Goal: Find specific page/section: Find specific page/section

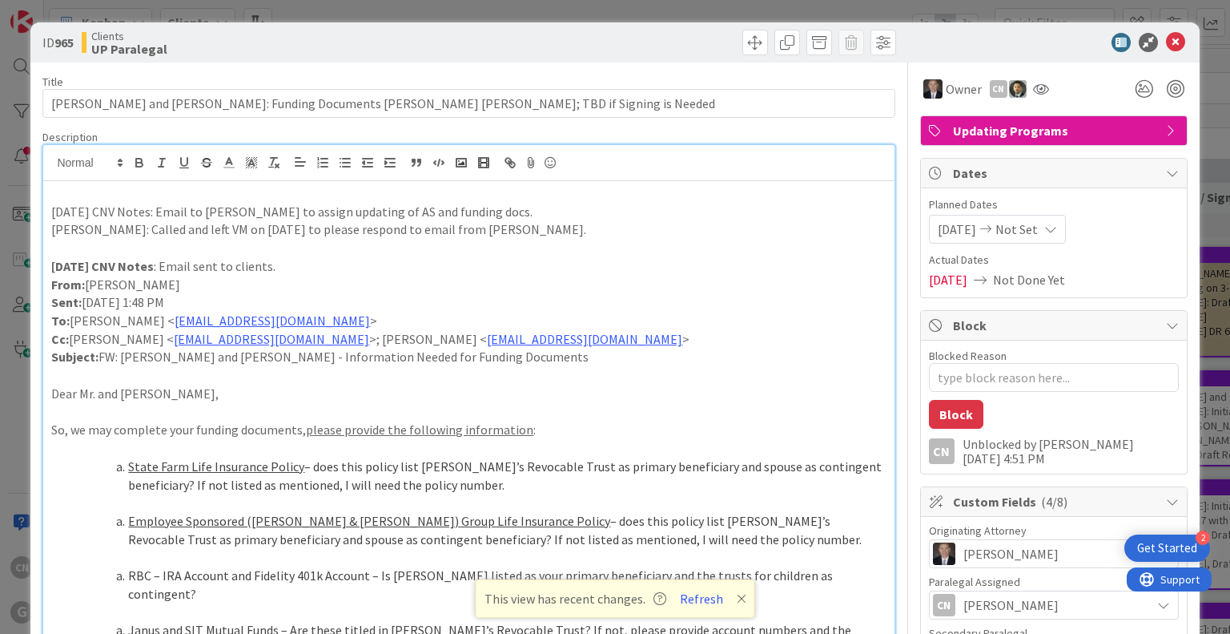
scroll to position [2758, 0]
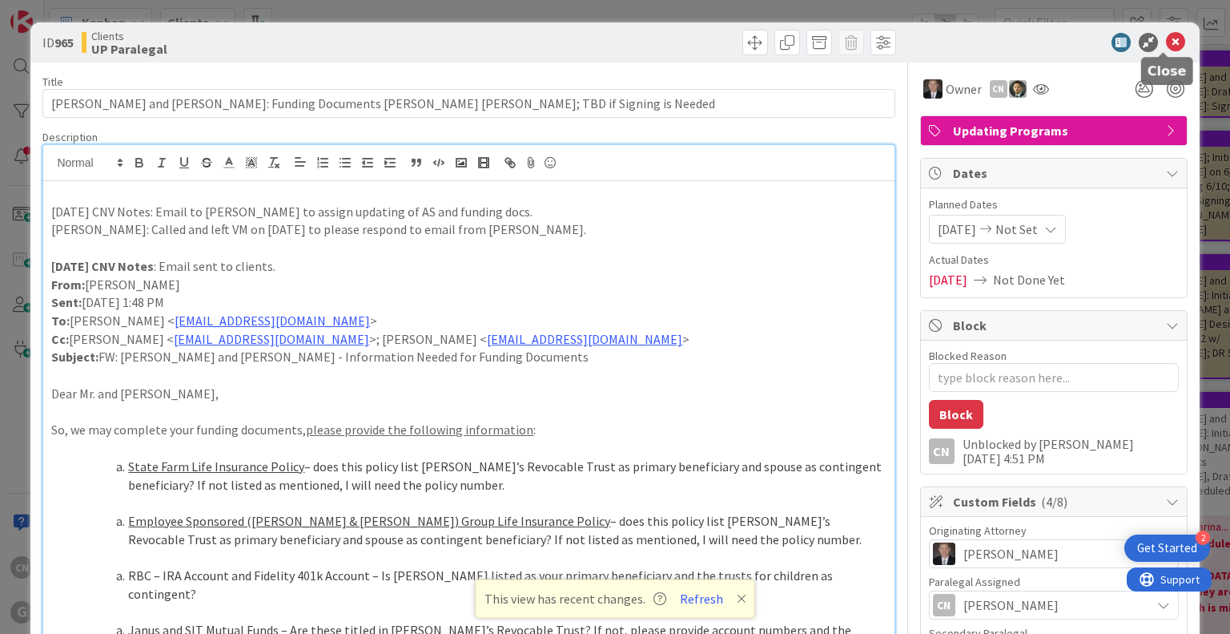
click at [1166, 43] on icon at bounding box center [1175, 42] width 19 height 19
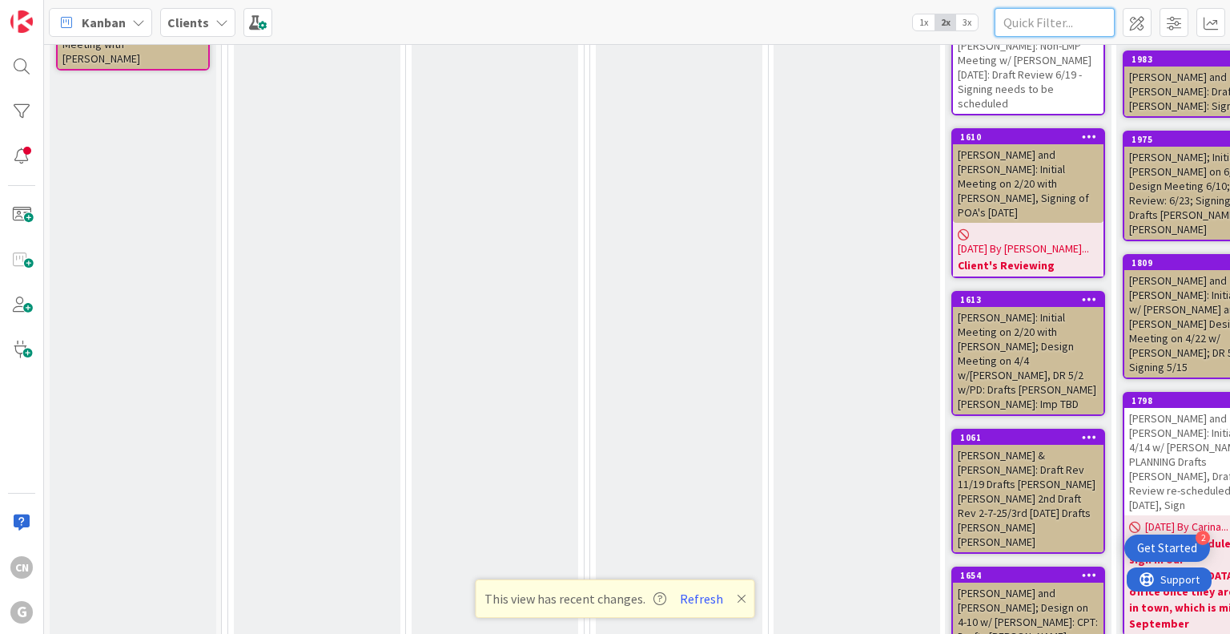
click at [1052, 14] on input "text" at bounding box center [1055, 22] width 120 height 29
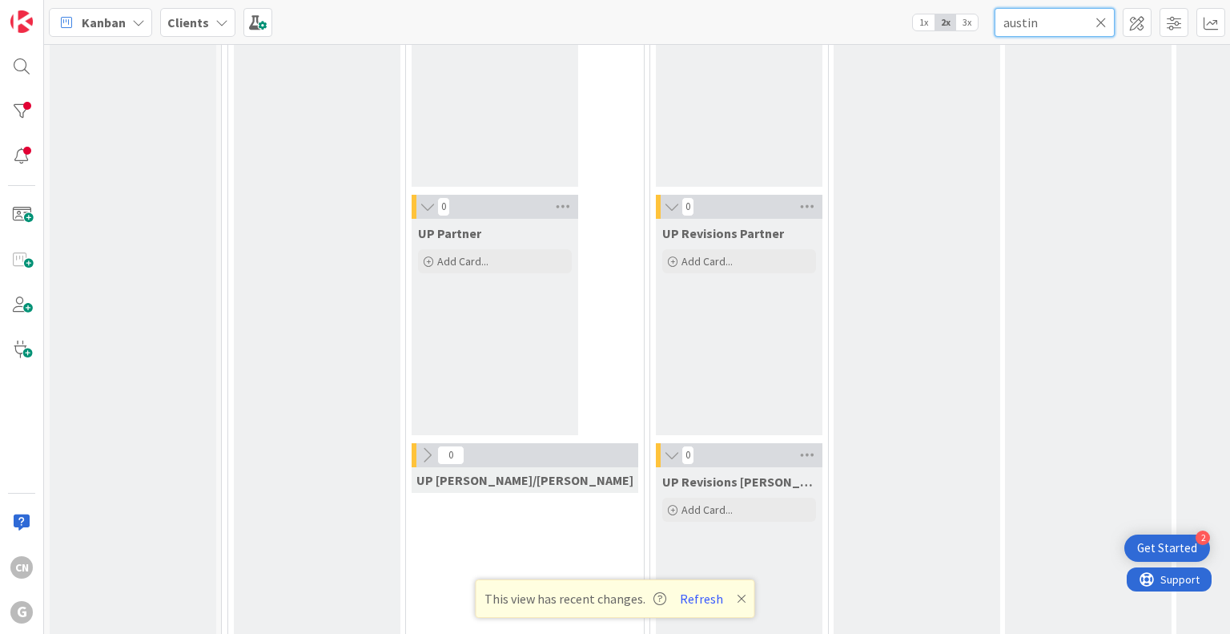
type input "austin"
click at [1049, 107] on div "UP Client Review/Draft Review Meeting Add Card..." at bounding box center [1088, 179] width 167 height 1025
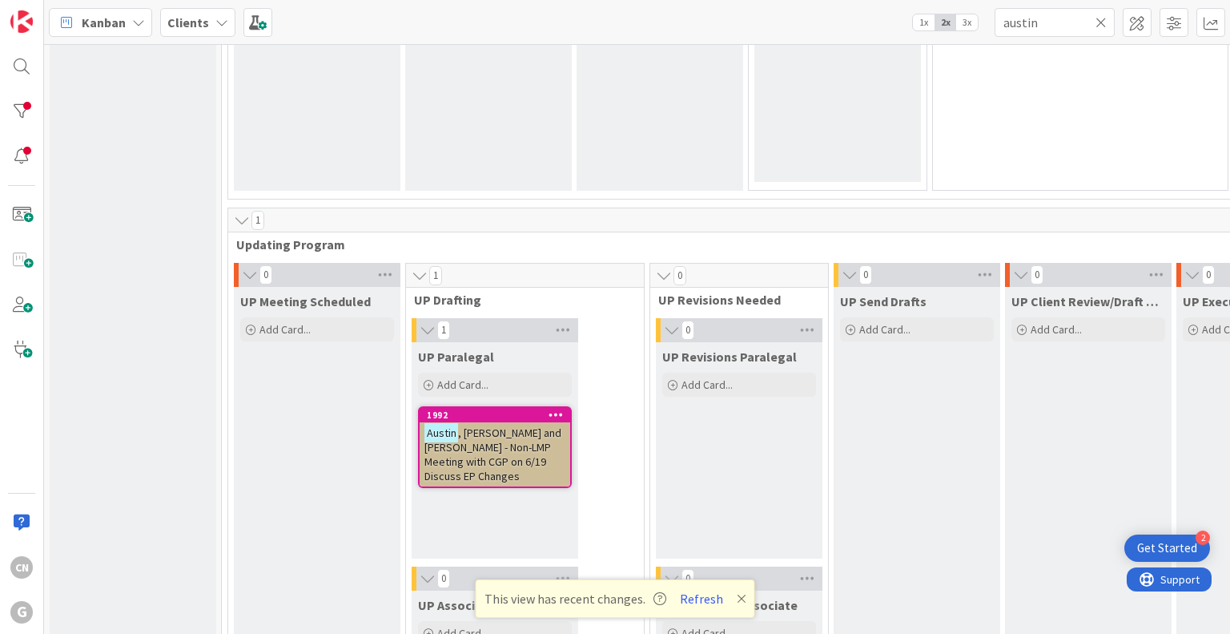
scroll to position [2118, 0]
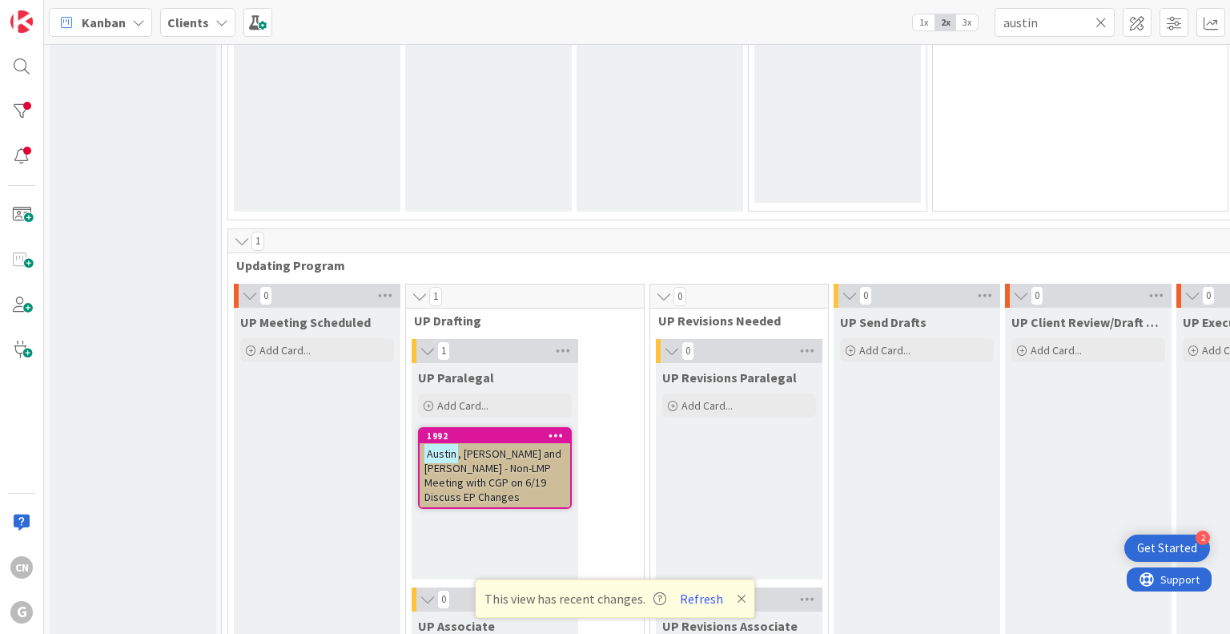
click at [489, 470] on span ", Ron and Gwendoline - Non-LMP Meeting with CGP on 6/19 Discuss EP Changes" at bounding box center [492, 475] width 137 height 58
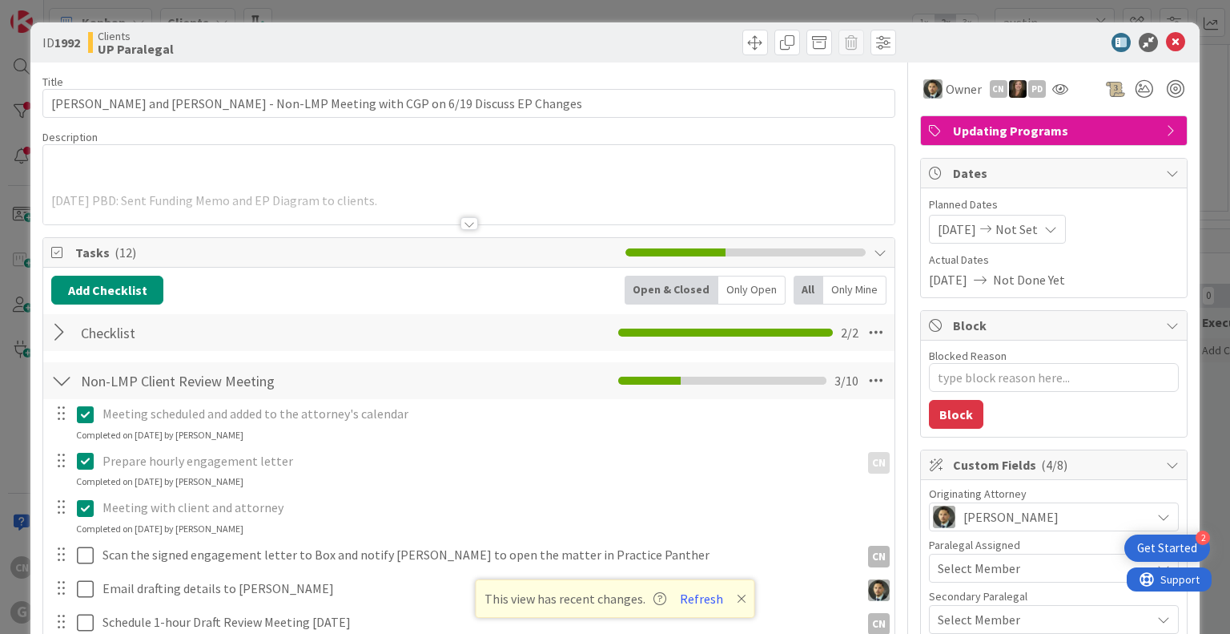
type textarea "x"
click at [465, 223] on div at bounding box center [470, 223] width 18 height 13
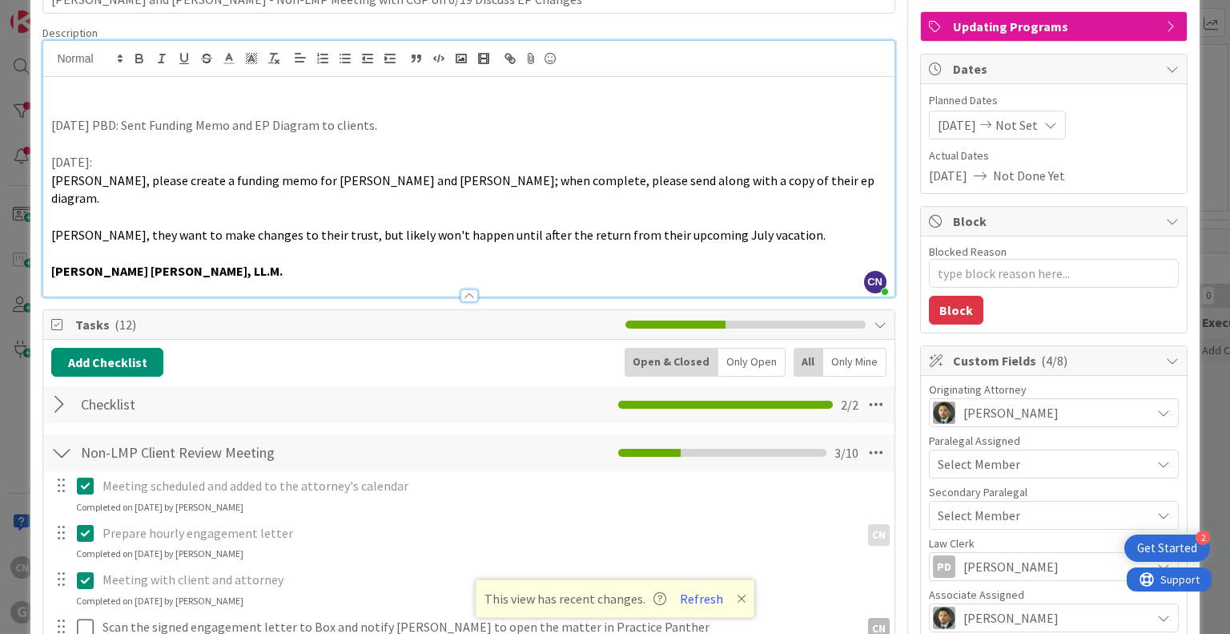
scroll to position [72, 0]
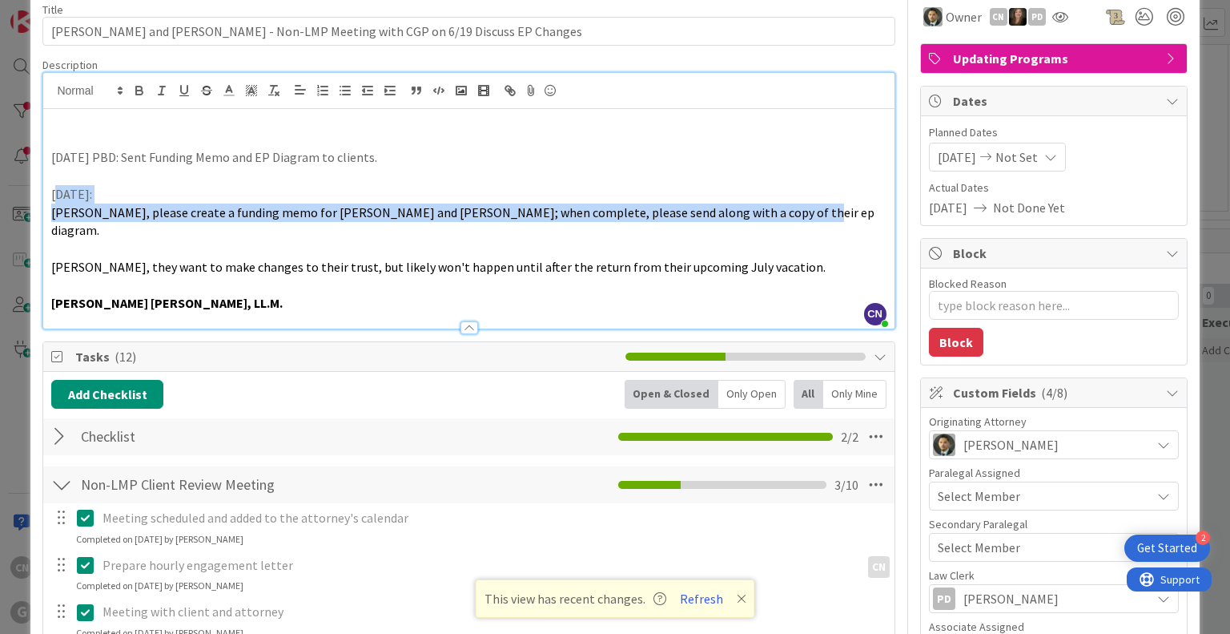
drag, startPoint x: 787, startPoint y: 211, endPoint x: 55, endPoint y: 194, distance: 732.2
click at [55, 194] on div "6/23/2025 PBD: Sent Funding Memo and EP Diagram to clients. 6/19/25: Paul, plea…" at bounding box center [468, 218] width 851 height 219
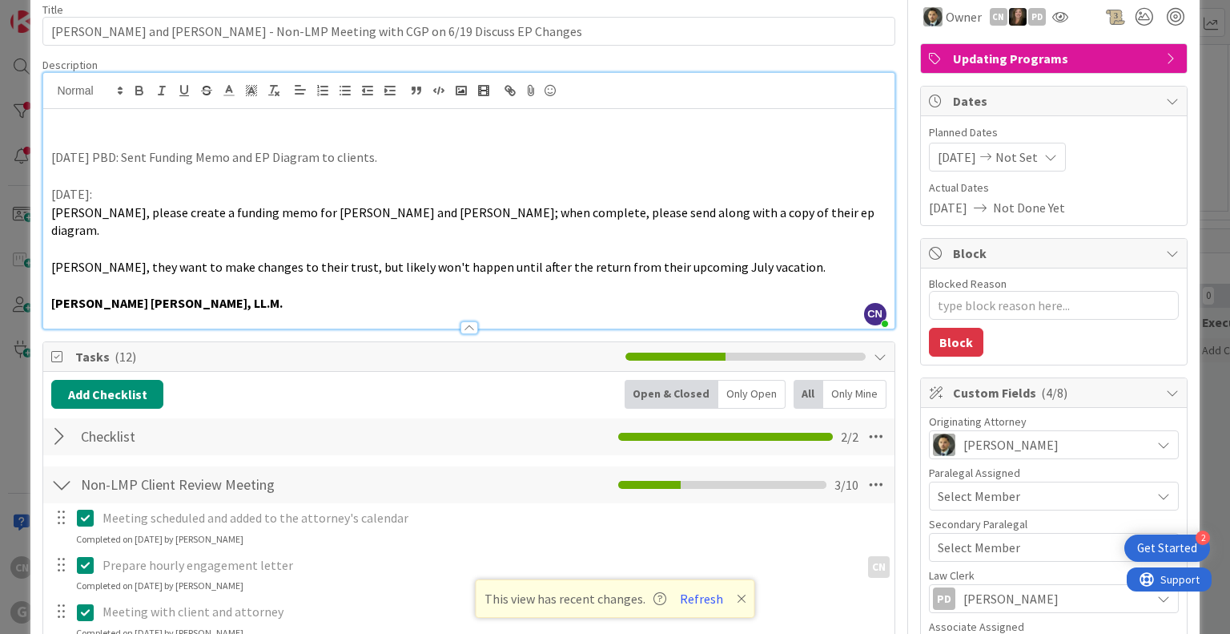
click at [497, 162] on p "6/23/2025 PBD: Sent Funding Memo and EP Diagram to clients." at bounding box center [468, 157] width 835 height 18
click at [99, 143] on p at bounding box center [468, 140] width 835 height 18
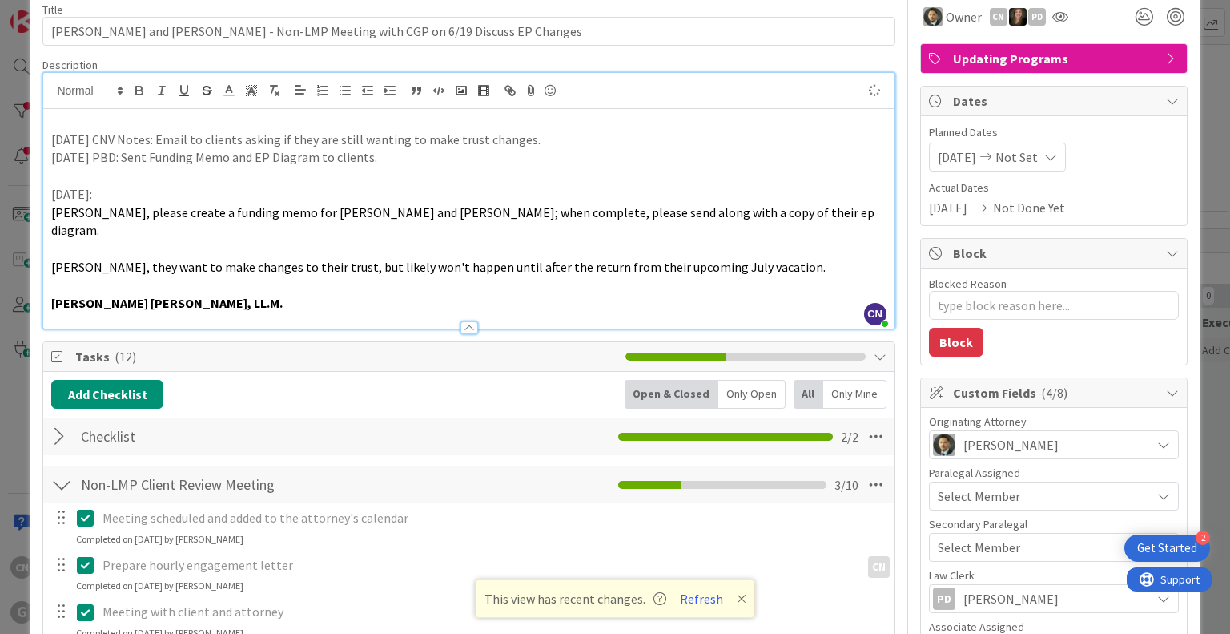
type textarea "x"
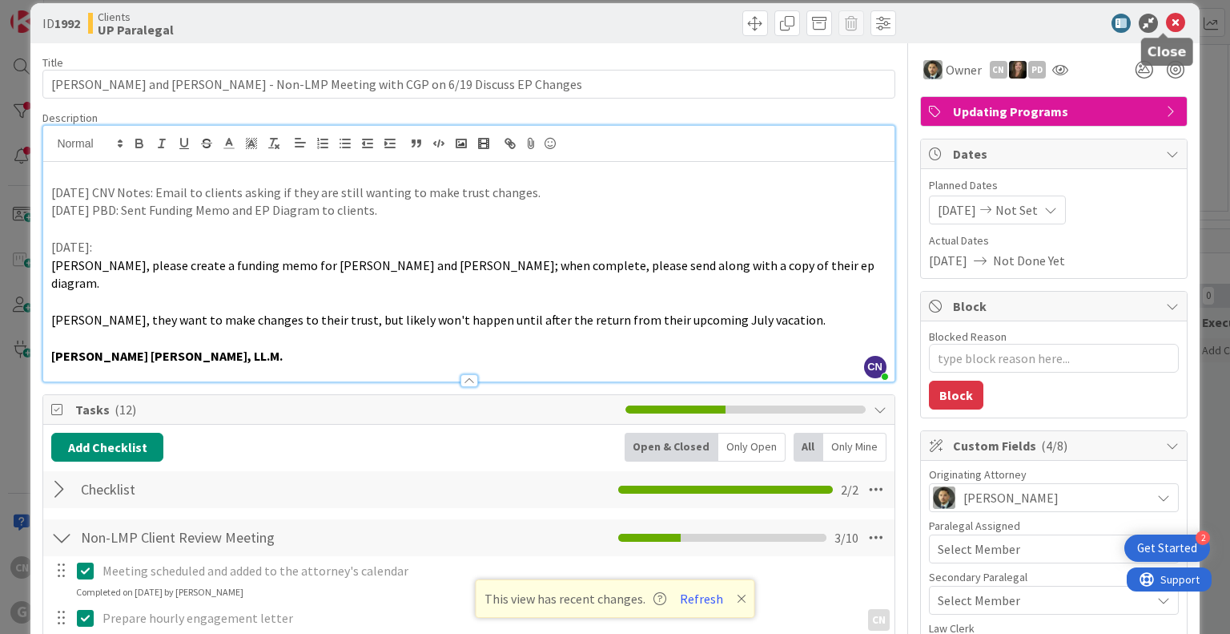
click at [1166, 25] on icon at bounding box center [1175, 23] width 19 height 19
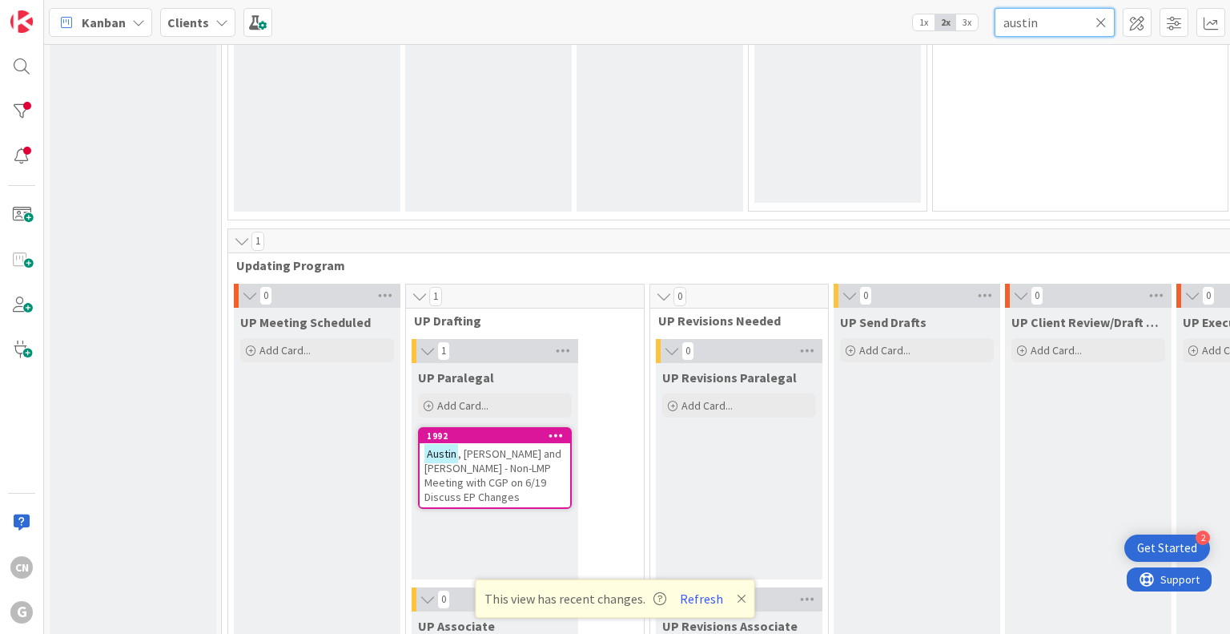
drag, startPoint x: 1041, startPoint y: 25, endPoint x: 952, endPoint y: 34, distance: 89.4
click at [952, 34] on div "Kanban Clients 1x 2x 3x austin" at bounding box center [637, 22] width 1186 height 44
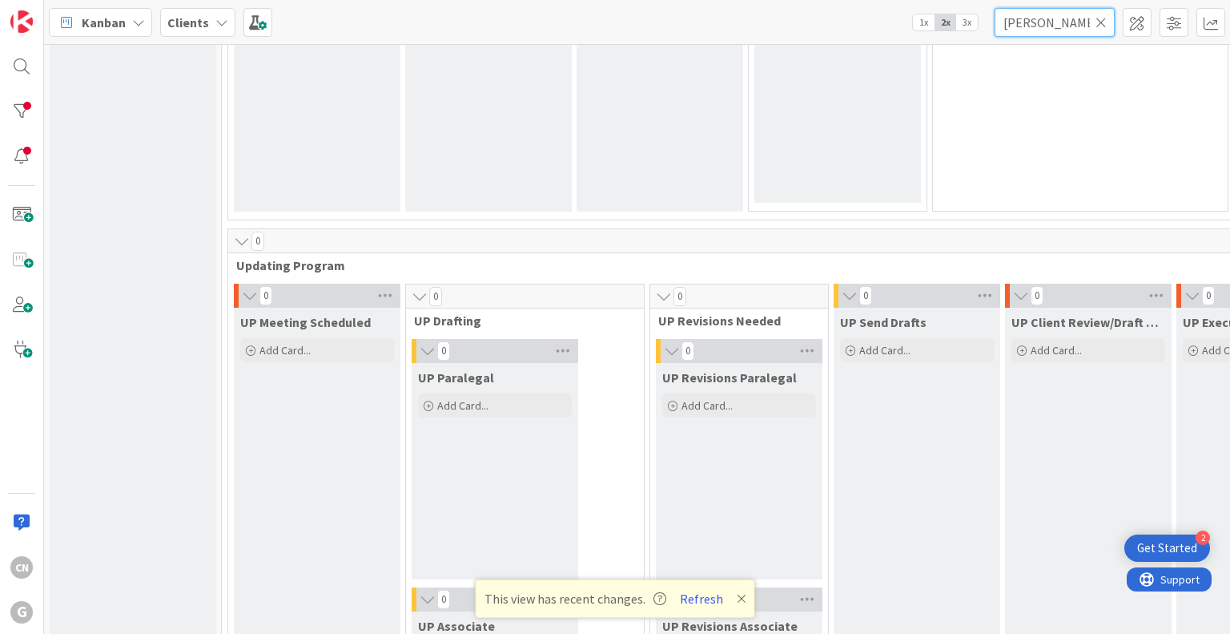
type input "campbell"
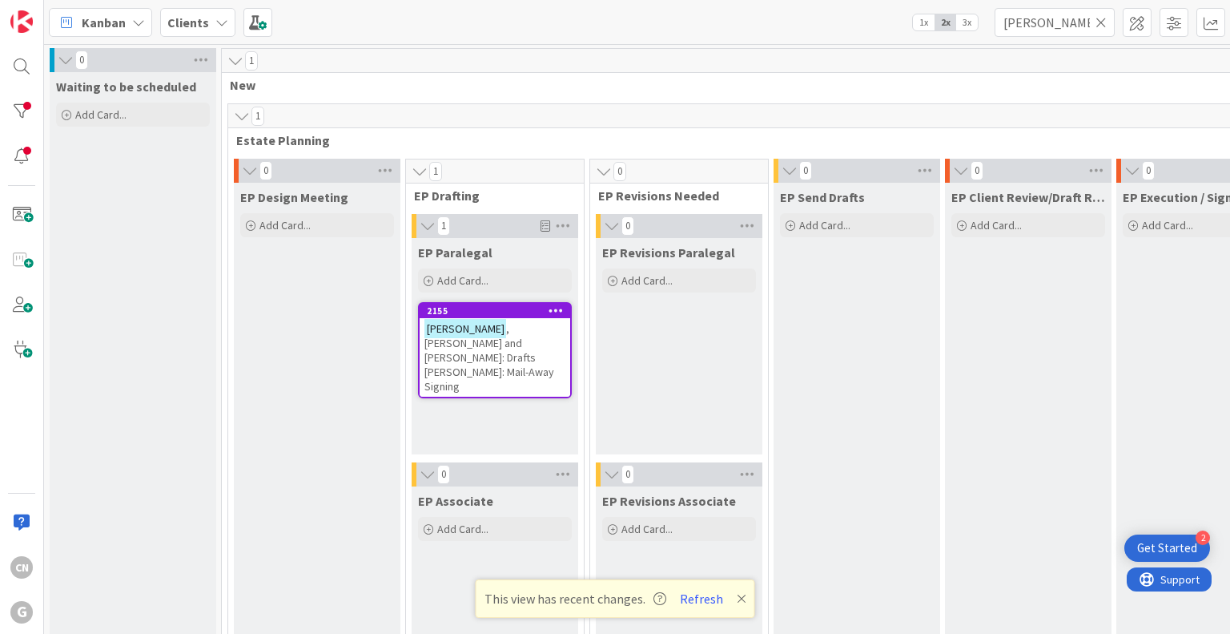
click at [500, 352] on span ", Richard and Patricia: Drafts Paul Chris Joel: Mail-Away Signing" at bounding box center [489, 357] width 130 height 72
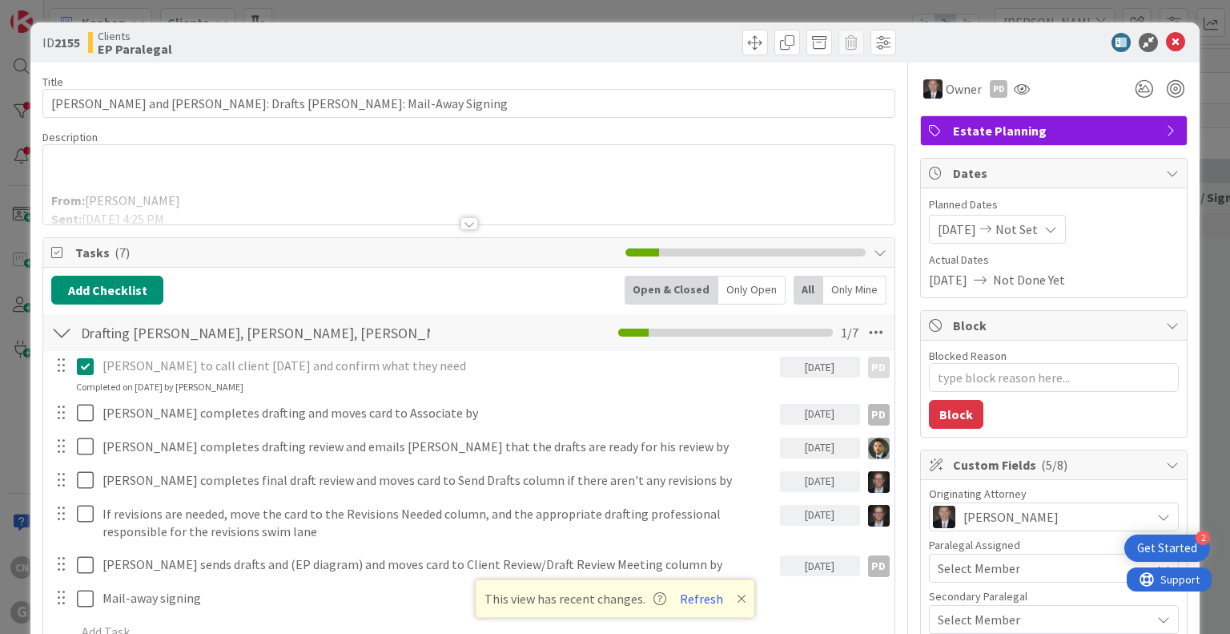
type textarea "x"
click at [465, 227] on div at bounding box center [470, 223] width 18 height 13
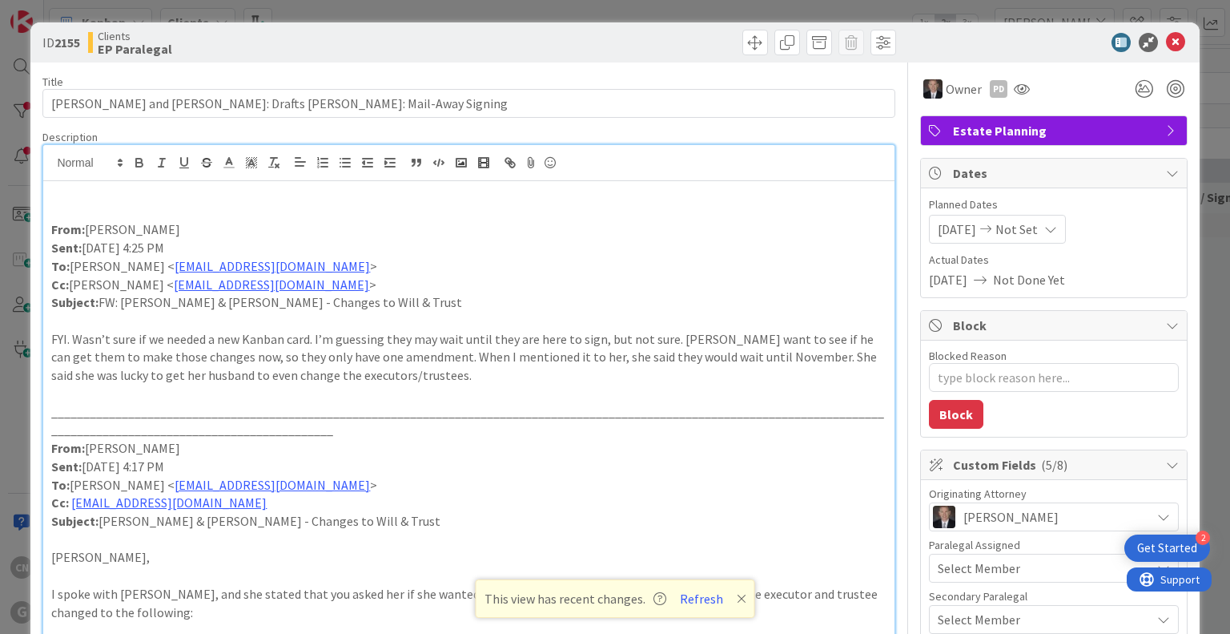
click at [553, 405] on p "_______________________________________________________________________________…" at bounding box center [468, 421] width 835 height 36
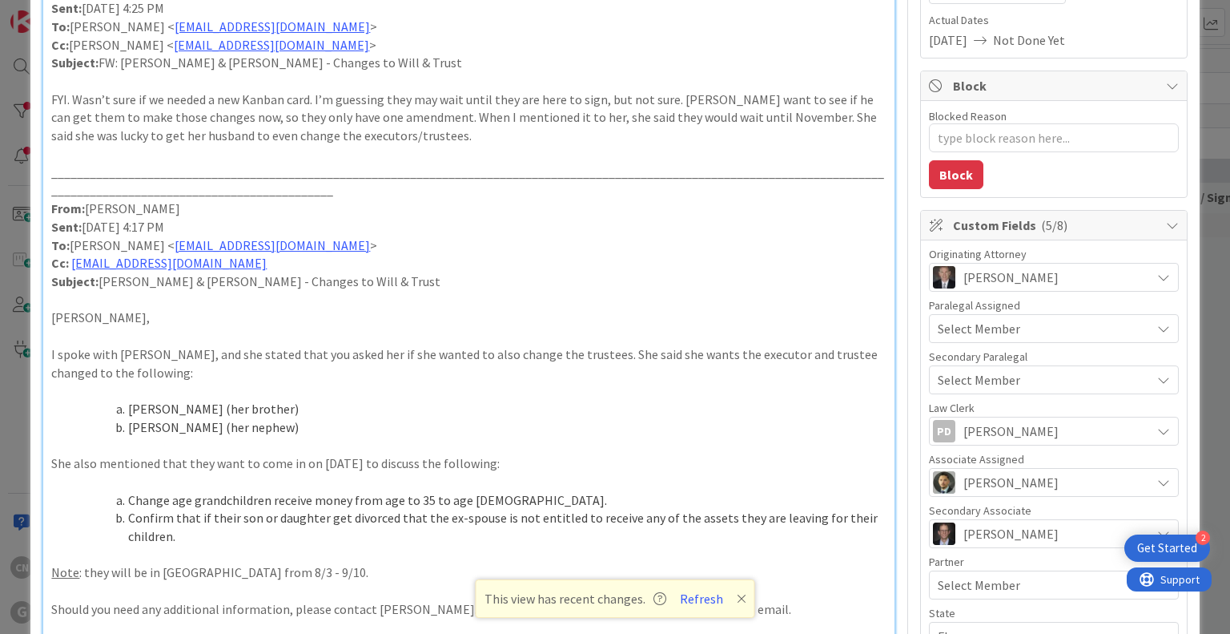
scroll to position [258, 0]
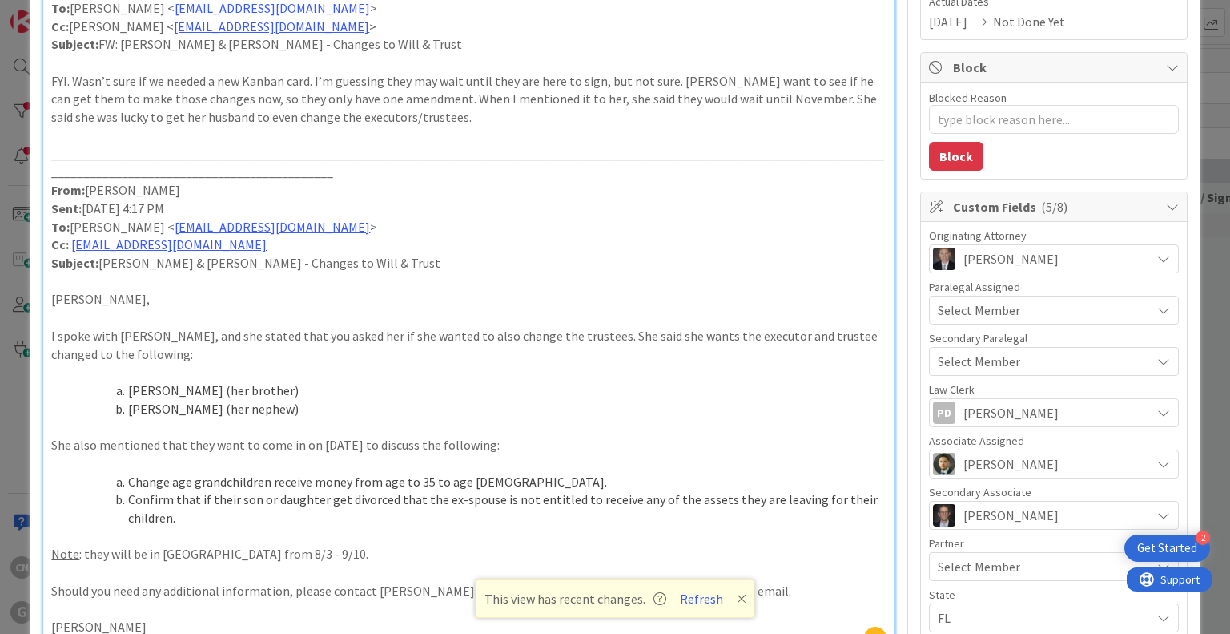
click at [418, 481] on li "Change age grandchildren receive money from age to 35 to age 30." at bounding box center [477, 482] width 815 height 18
click at [471, 479] on li "Change age grandchildren receive money from age to 30 to age 30." at bounding box center [477, 482] width 815 height 18
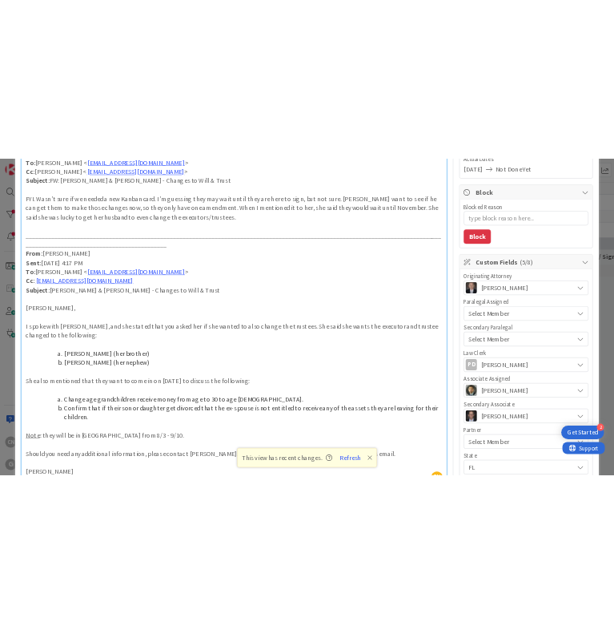
scroll to position [131, 0]
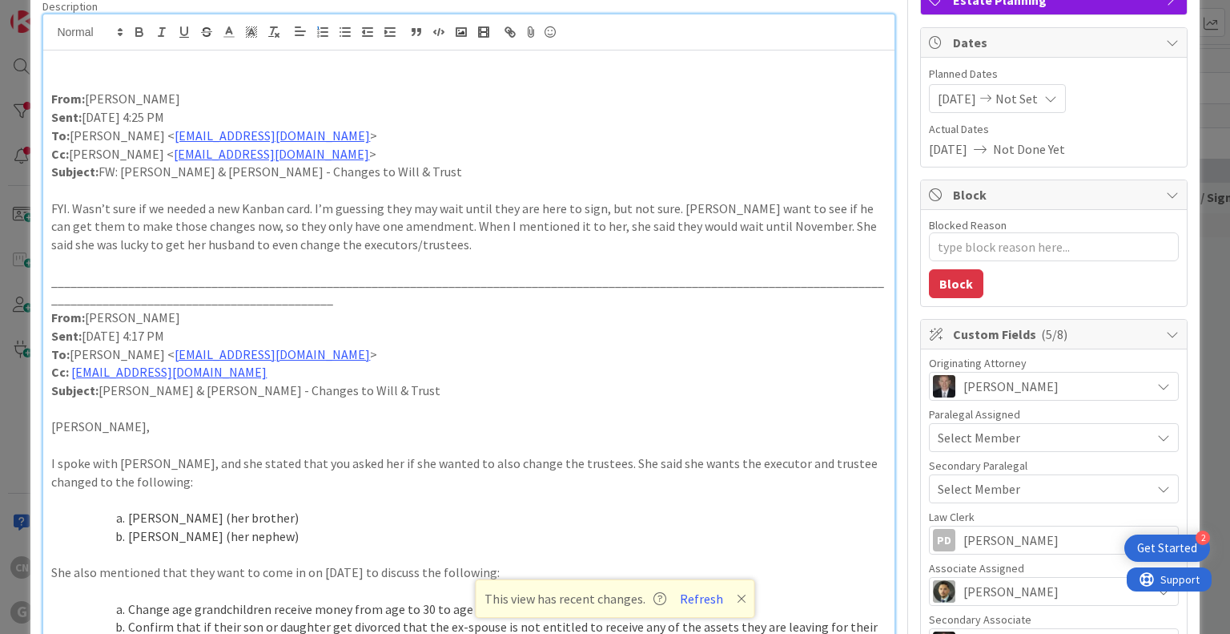
type textarea "x"
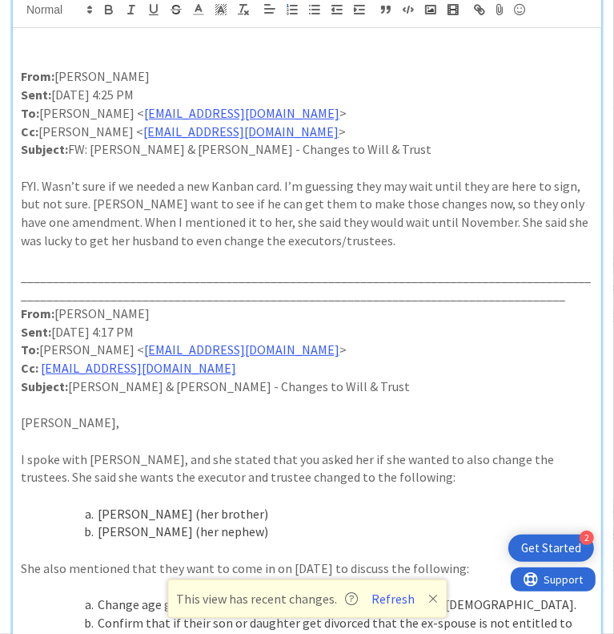
scroll to position [0, 0]
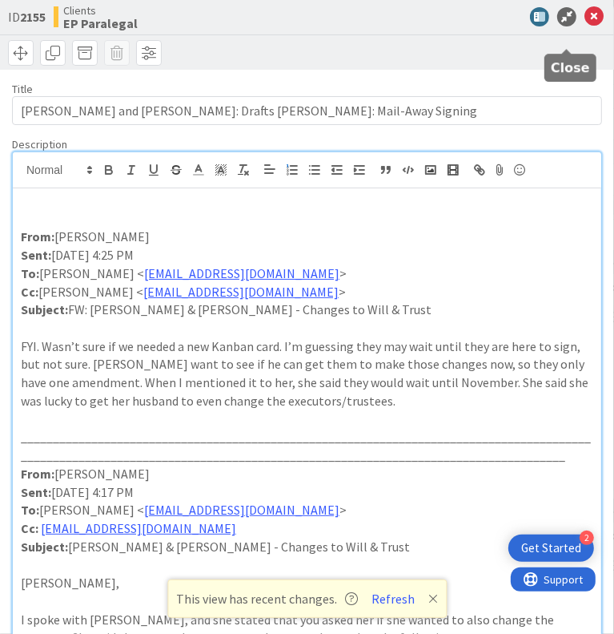
click at [585, 26] on icon at bounding box center [594, 16] width 19 height 19
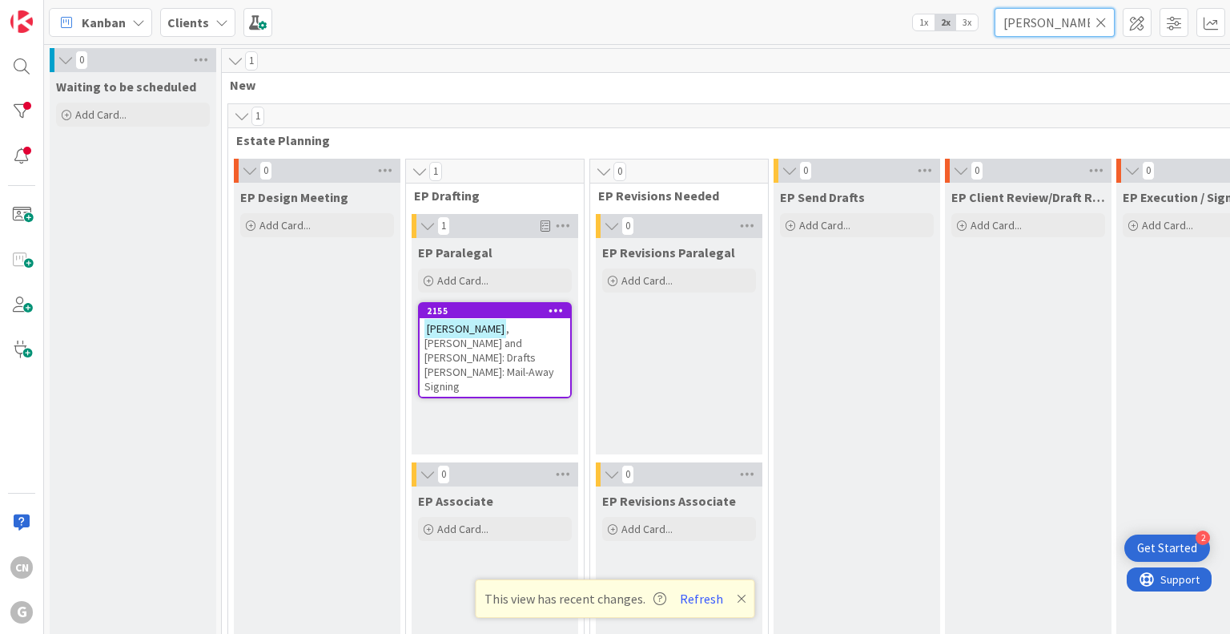
click at [1057, 24] on input "campbell" at bounding box center [1055, 22] width 120 height 29
type input "c"
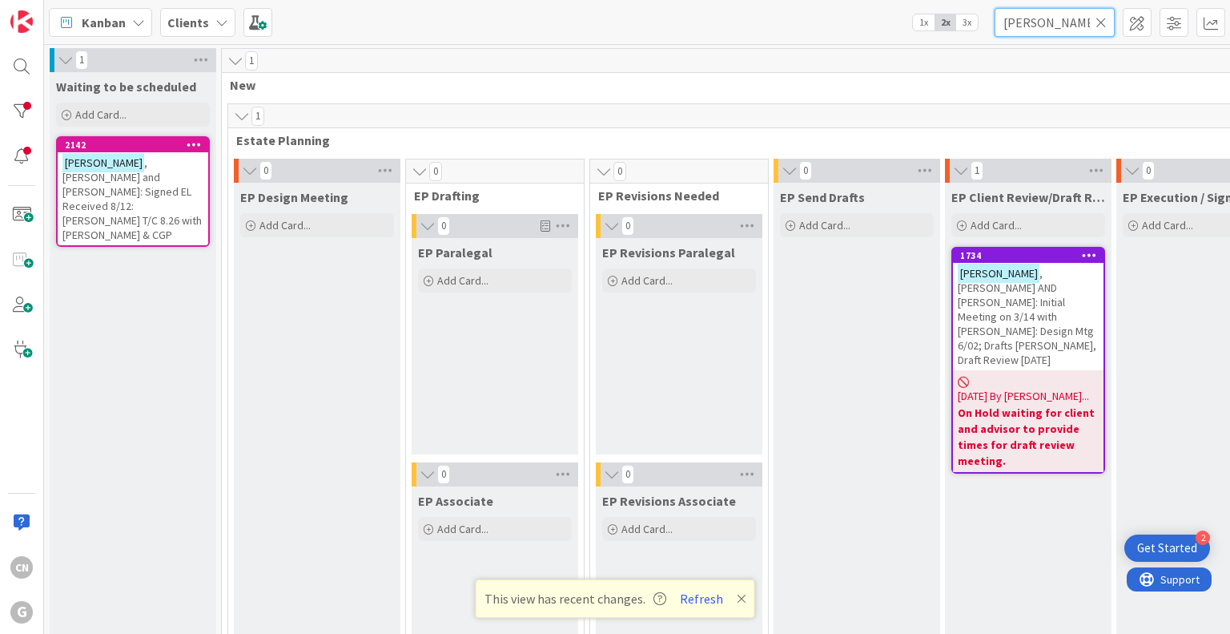
type input "collins"
click at [147, 191] on span ", Robert and Judith: Signed EL Received 8/12: Cindy Scheduled T/C 8.26 with Sta…" at bounding box center [131, 198] width 139 height 86
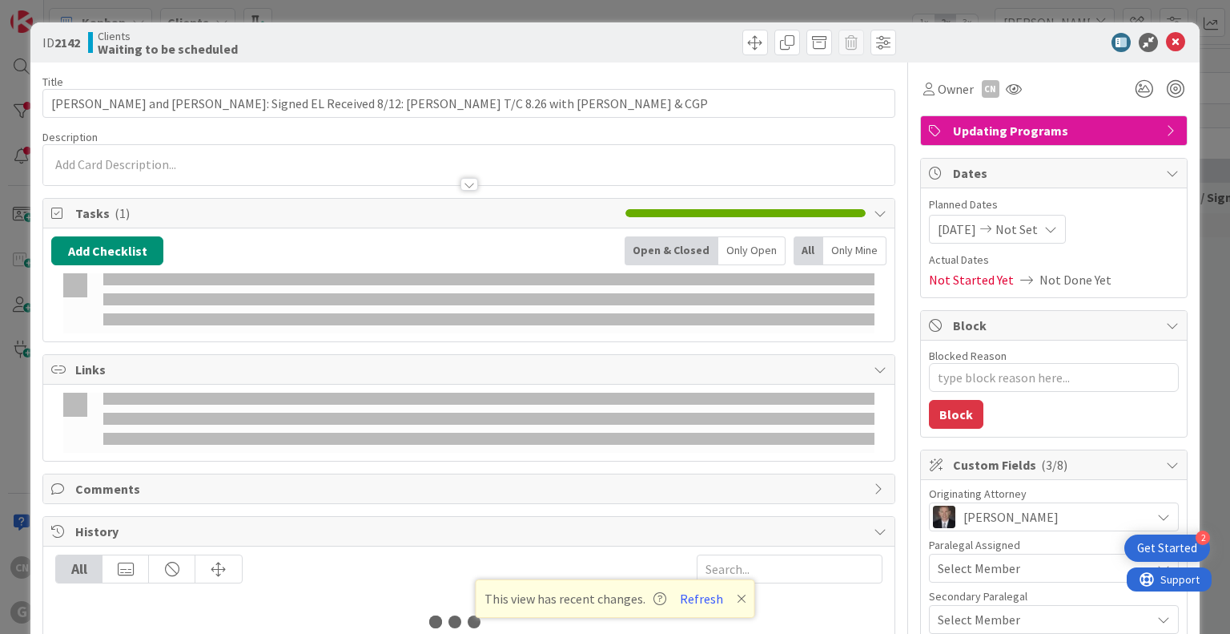
type textarea "x"
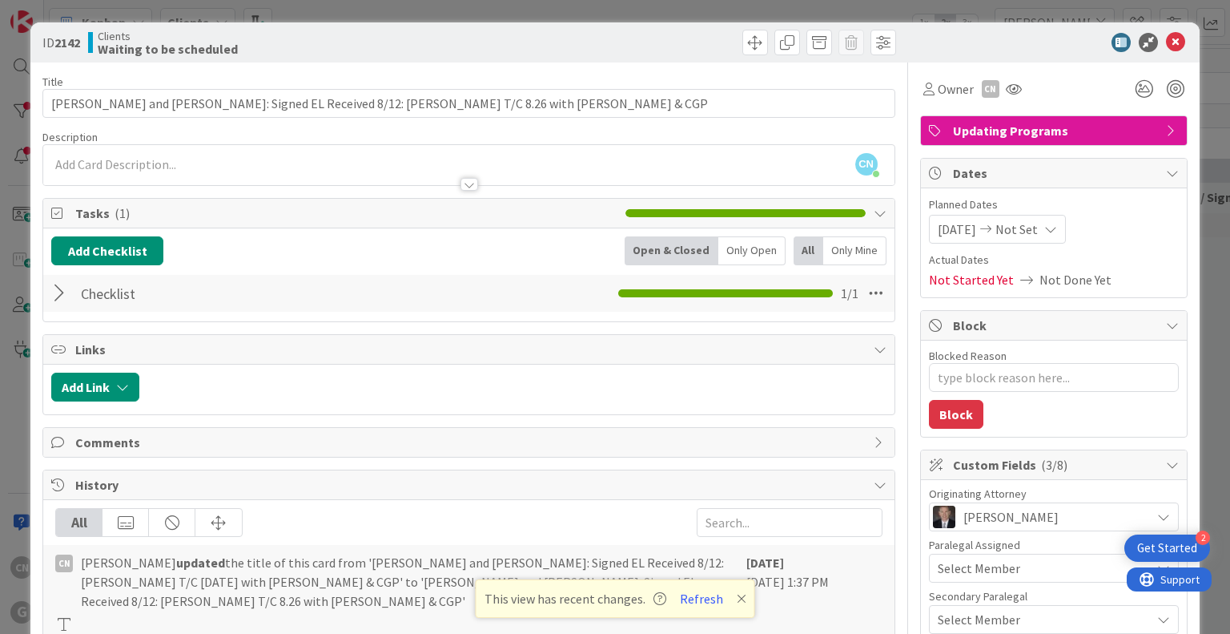
click at [59, 290] on div at bounding box center [61, 293] width 21 height 29
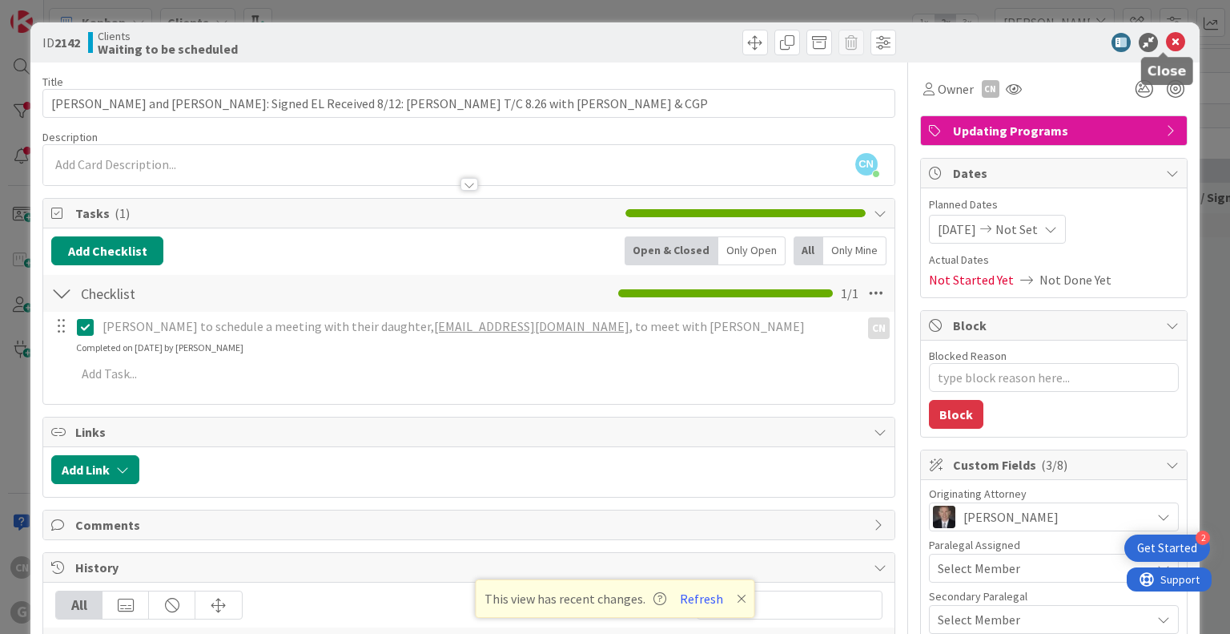
click at [1169, 39] on icon at bounding box center [1175, 42] width 19 height 19
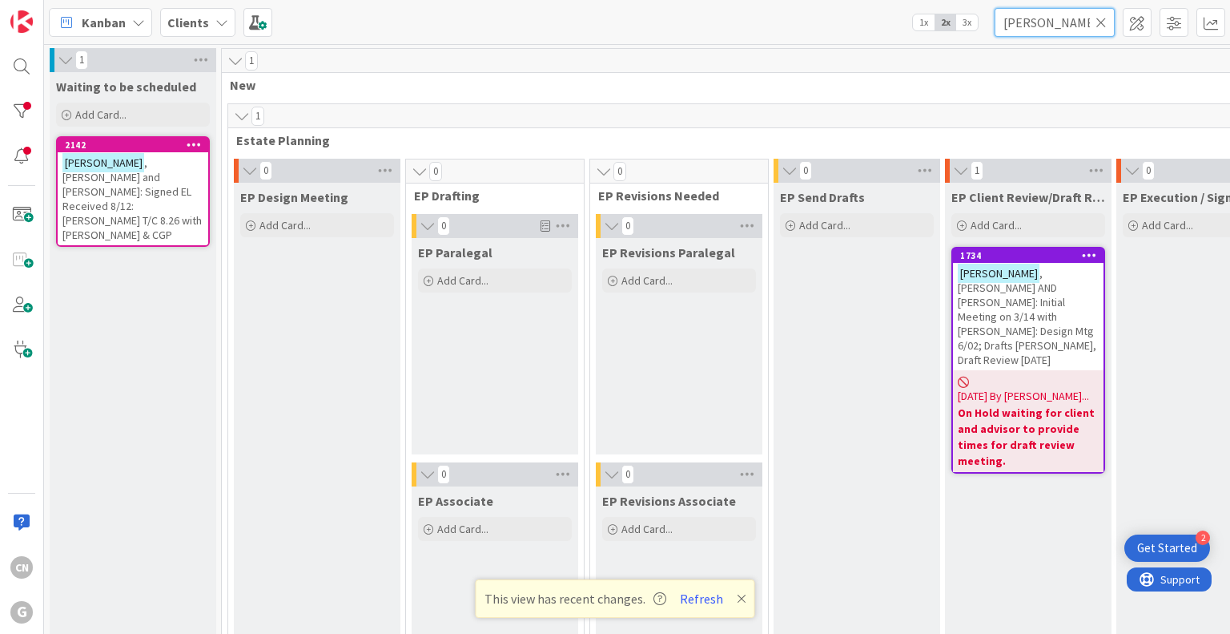
drag, startPoint x: 1039, startPoint y: 28, endPoint x: 961, endPoint y: 30, distance: 77.7
click at [961, 30] on div "Kanban Clients 1x 2x 3x collins" at bounding box center [637, 22] width 1186 height 44
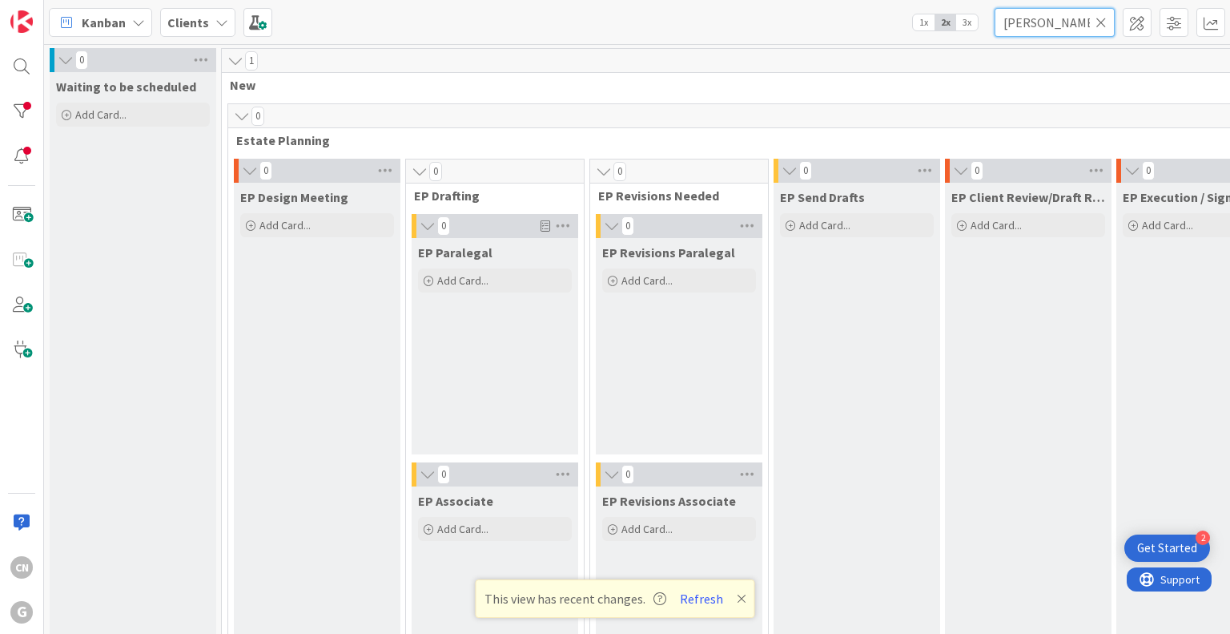
type input "gregorio"
drag, startPoint x: 964, startPoint y: 313, endPoint x: 864, endPoint y: 434, distance: 157.0
click at [1104, 22] on icon at bounding box center [1101, 22] width 11 height 14
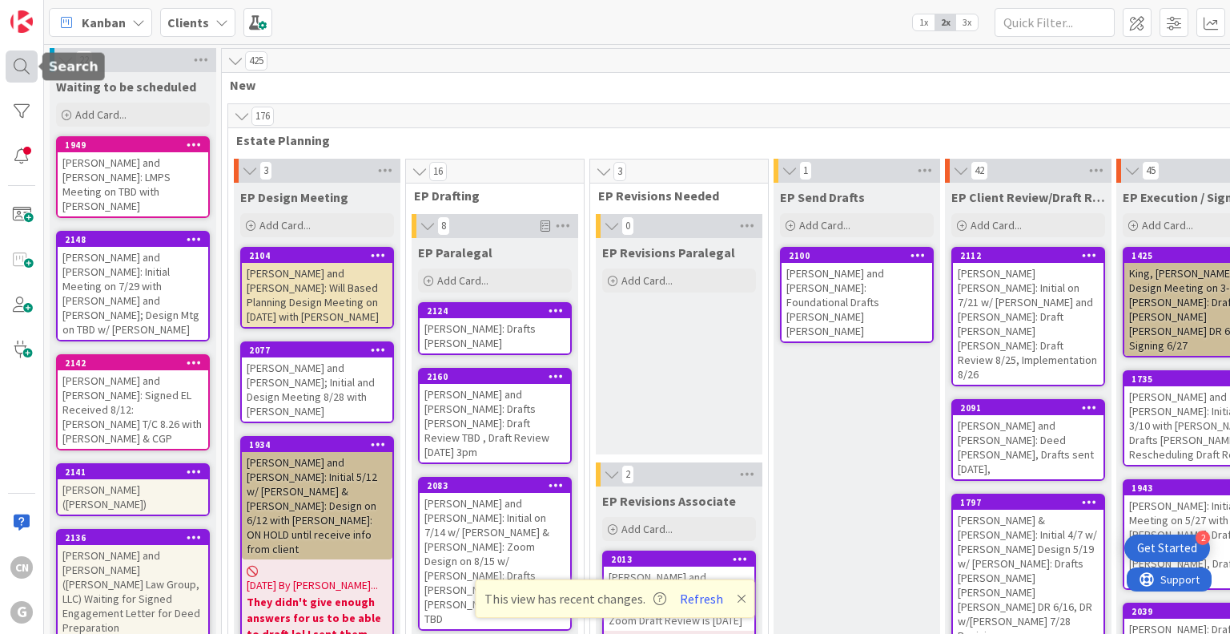
click at [16, 60] on div at bounding box center [22, 66] width 32 height 32
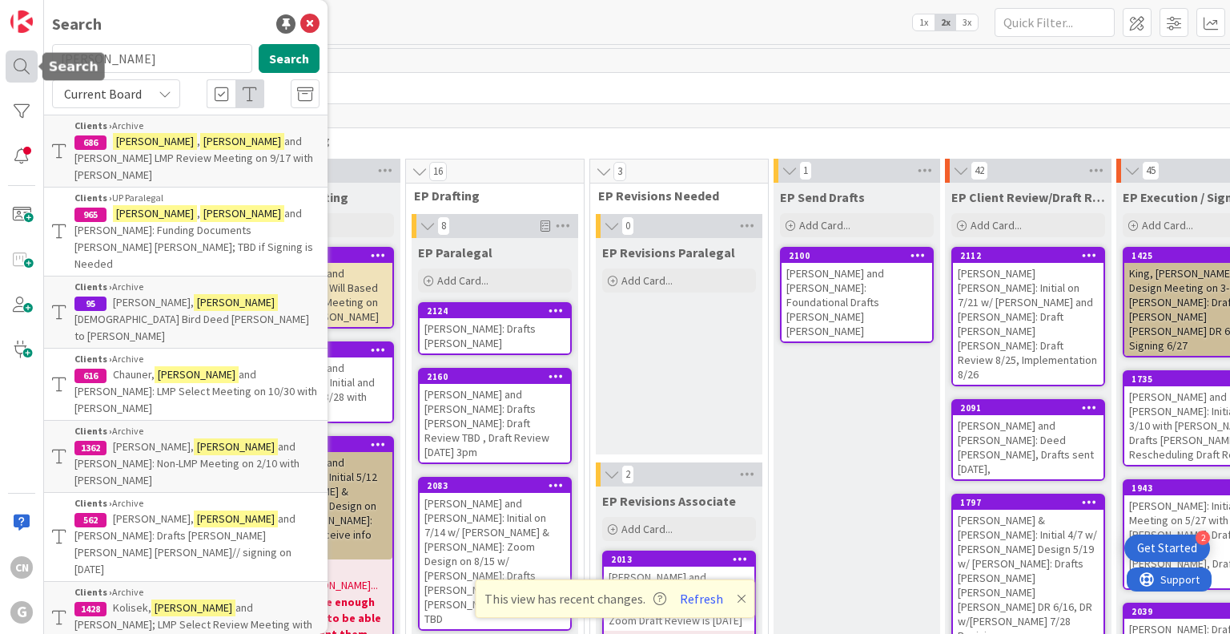
drag, startPoint x: 143, startPoint y: 62, endPoint x: 26, endPoint y: 53, distance: 118.1
click at [26, 53] on div "CN G Search frank bennett Search Current Board Clients › Archive 686 Bennett , …" at bounding box center [22, 317] width 44 height 634
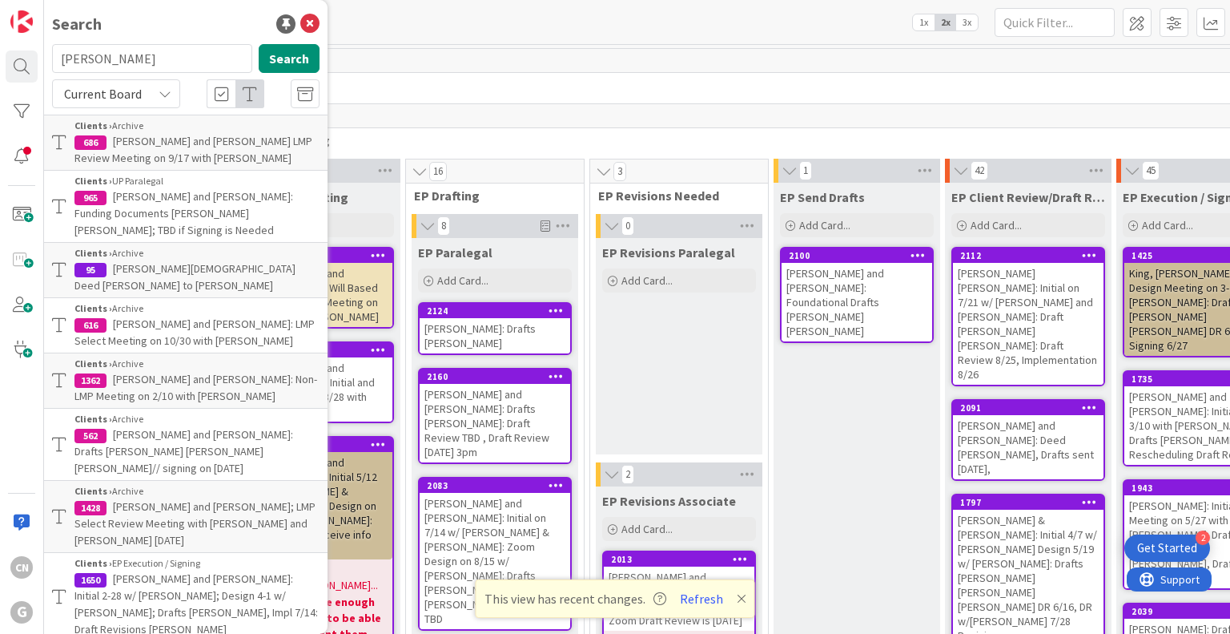
type input "gregorio"
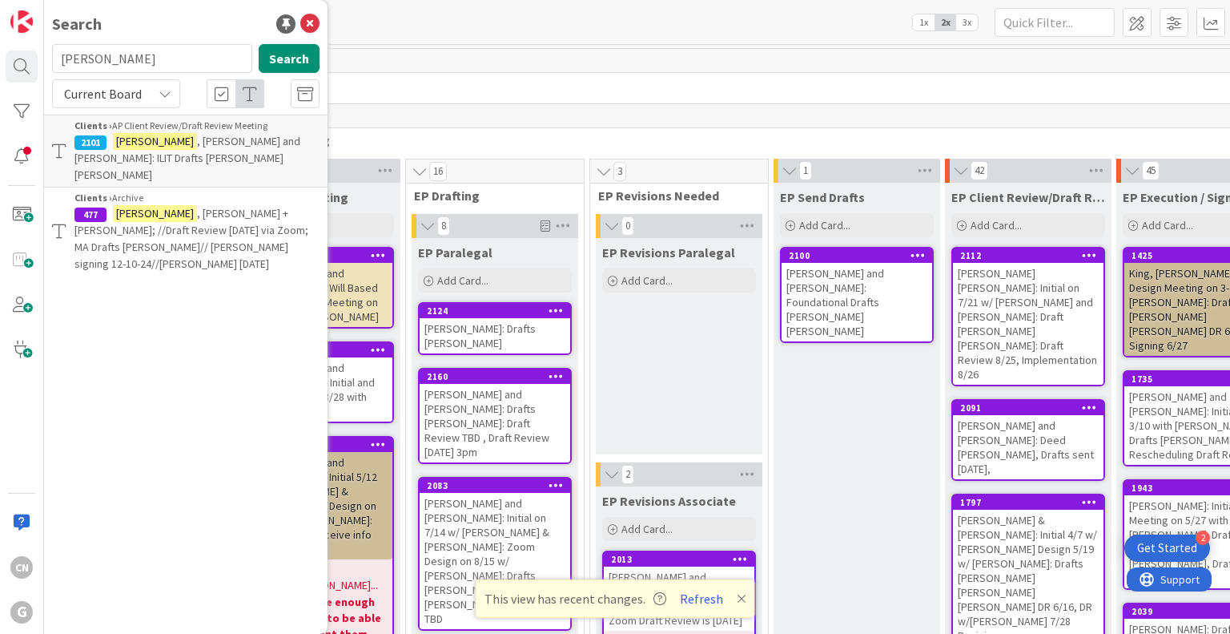
click at [183, 151] on p "Gregorio , Stephen and Donna: ILIT Drafts Chris Bobby" at bounding box center [196, 158] width 245 height 50
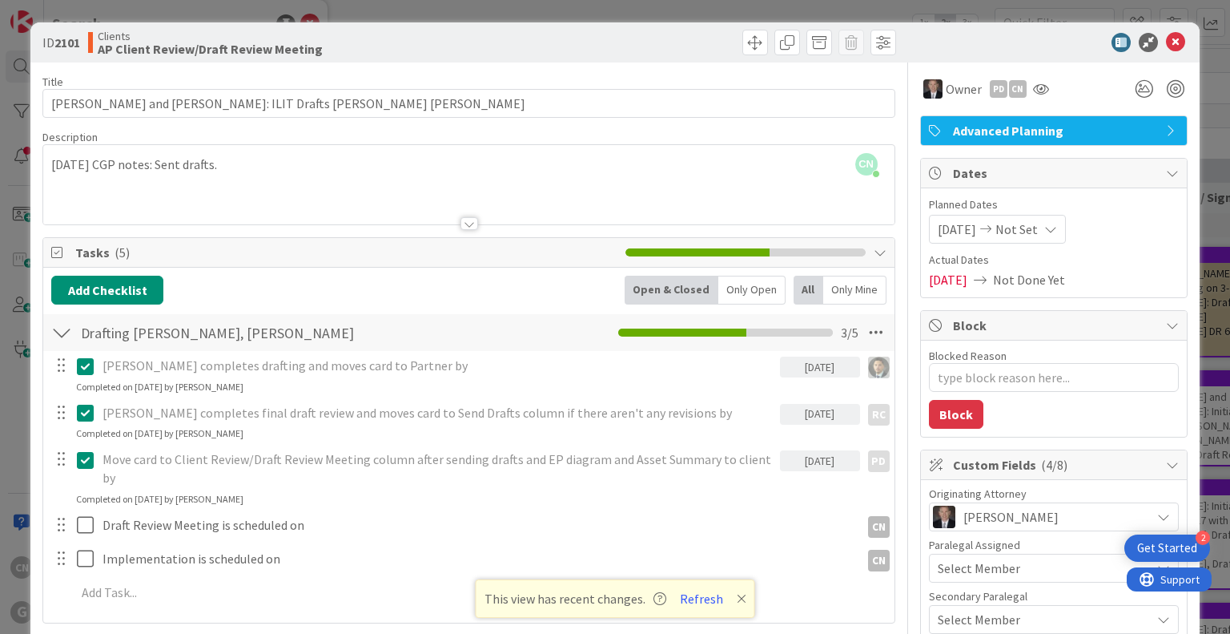
click at [52, 161] on div "CN Cindy Negron Vitilio just joined 8/13/25 CGP notes: Sent drafts." at bounding box center [468, 184] width 851 height 79
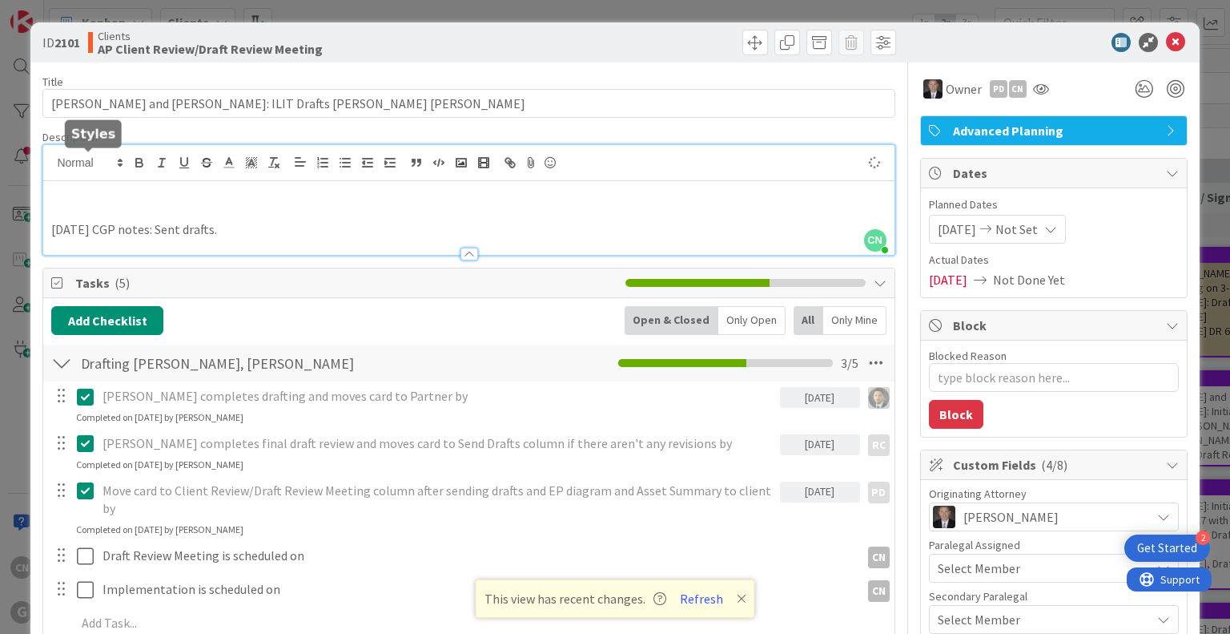
type textarea "x"
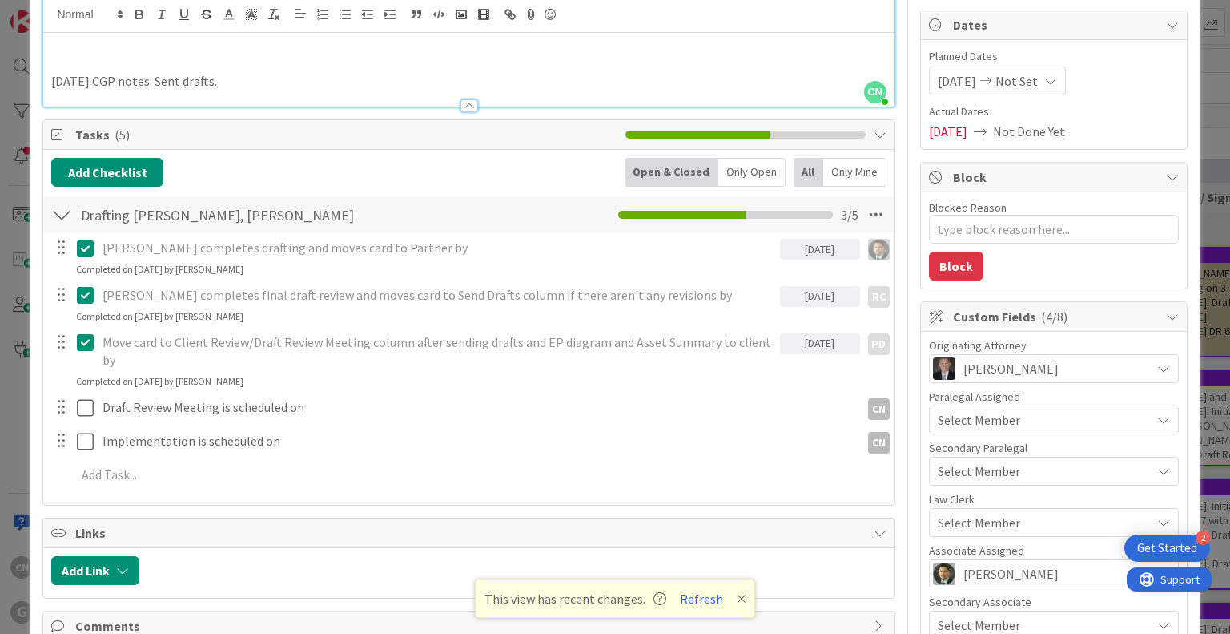
scroll to position [155, 0]
